Goal: Task Accomplishment & Management: Complete application form

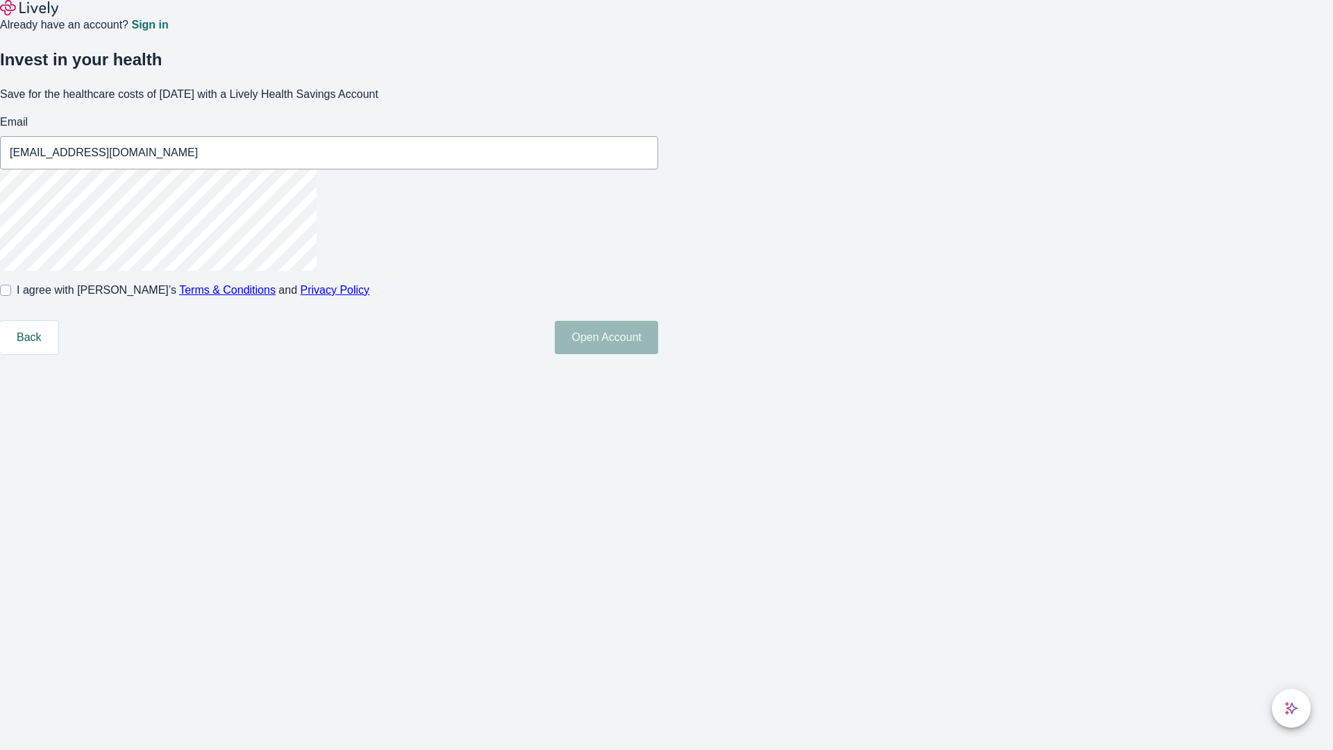
click at [11, 296] on input "I agree with Lively’s Terms & Conditions and Privacy Policy" at bounding box center [5, 290] width 11 height 11
checkbox input "true"
click at [658, 354] on button "Open Account" at bounding box center [606, 337] width 103 height 33
